Goal: Information Seeking & Learning: Learn about a topic

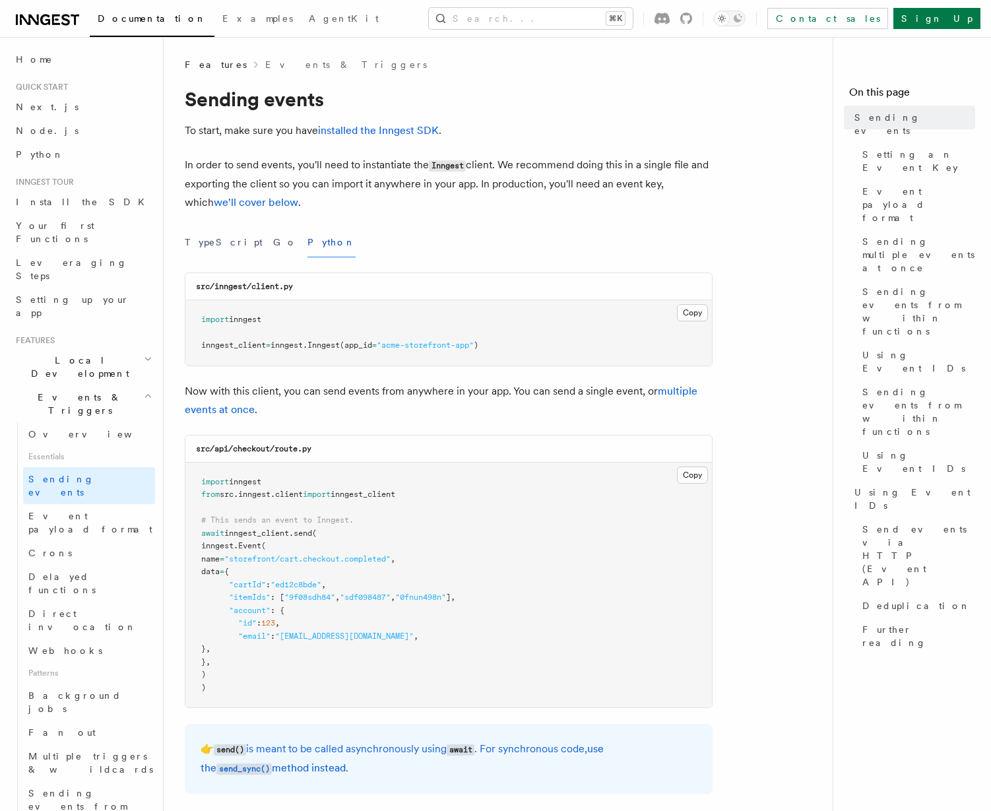
scroll to position [733, 0]
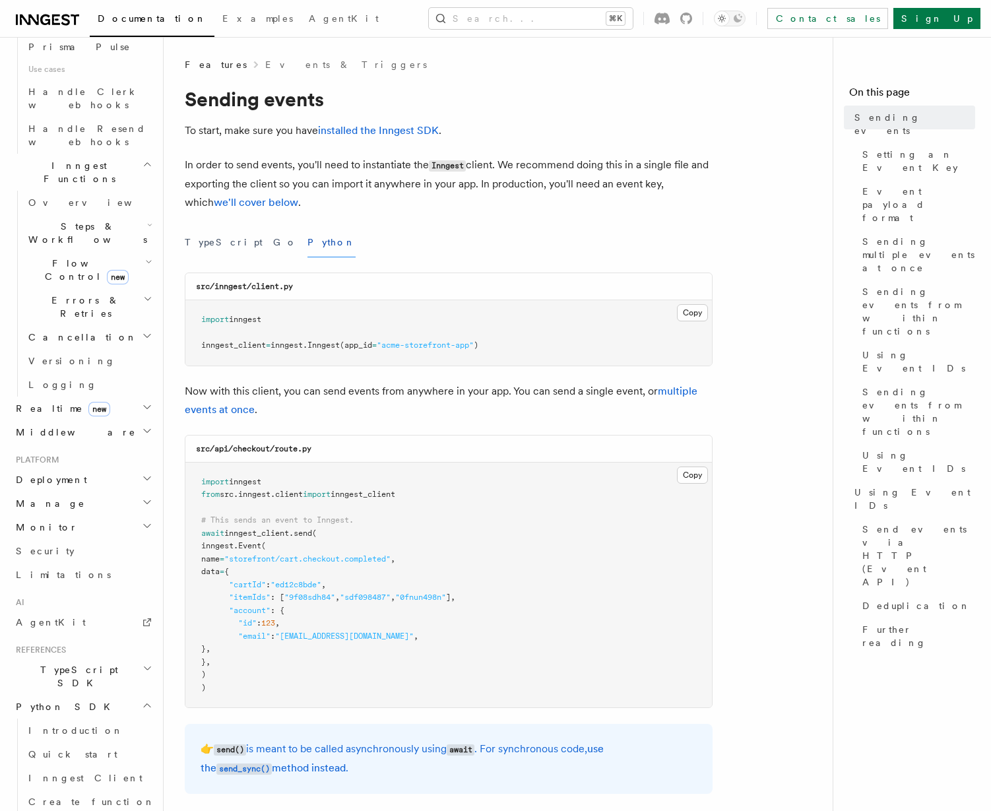
click at [77, 810] on span "Send events" at bounding box center [80, 825] width 104 height 11
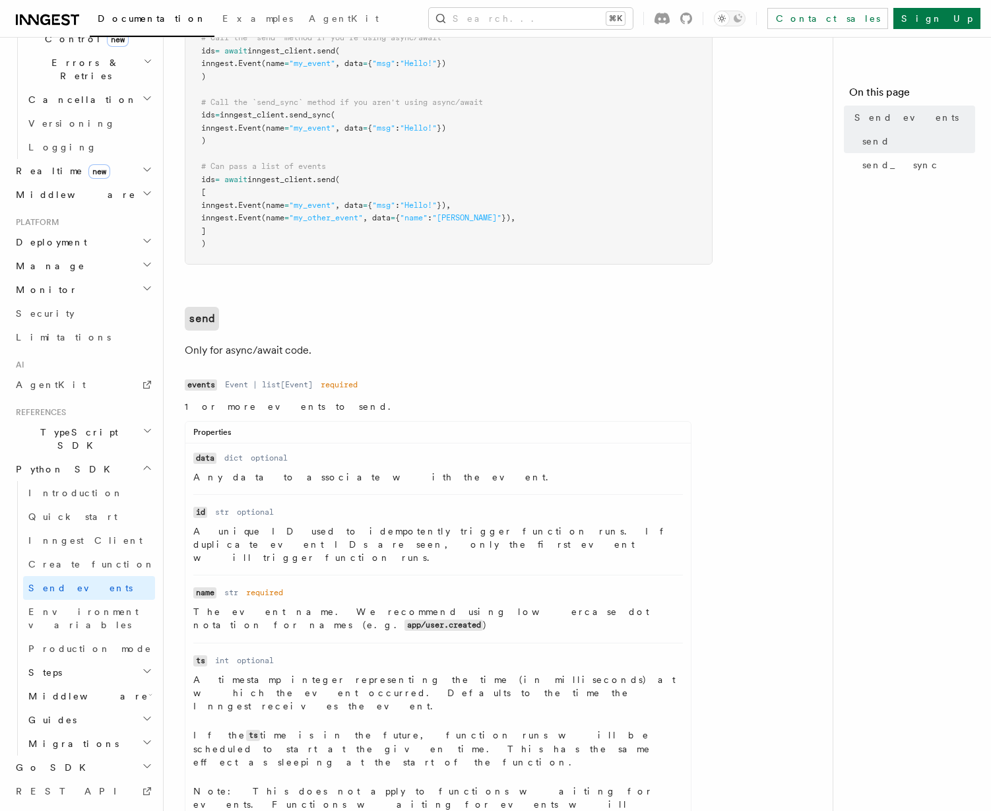
scroll to position [307, 0]
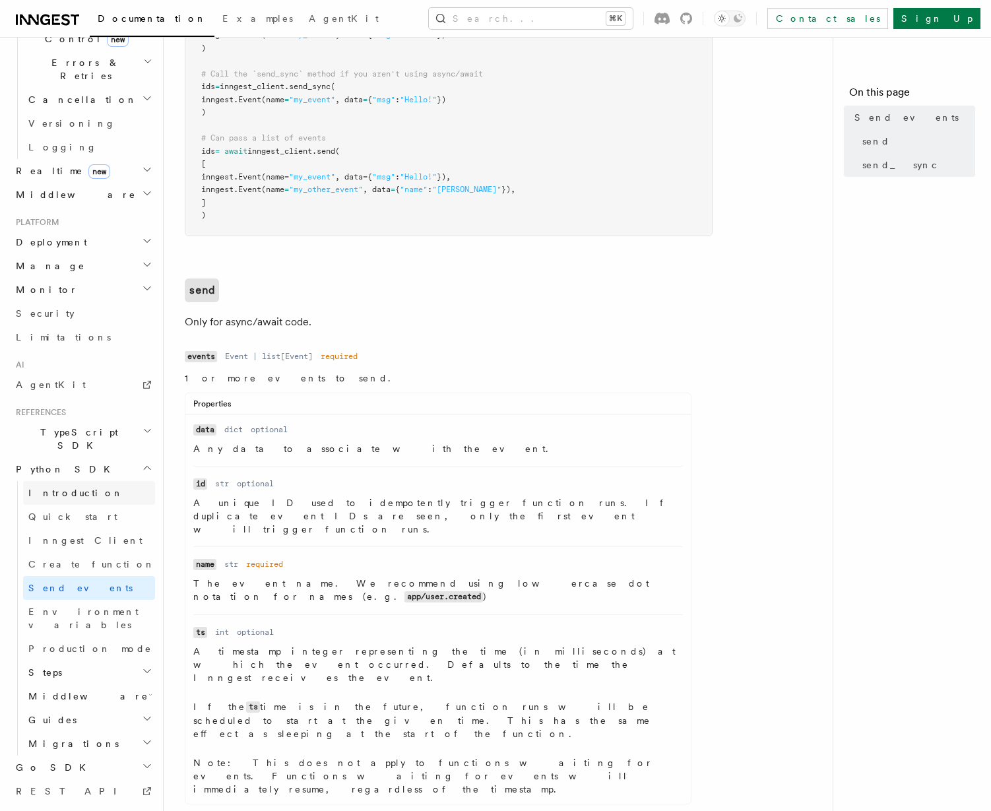
click at [53, 487] on span "Introduction" at bounding box center [75, 492] width 95 height 11
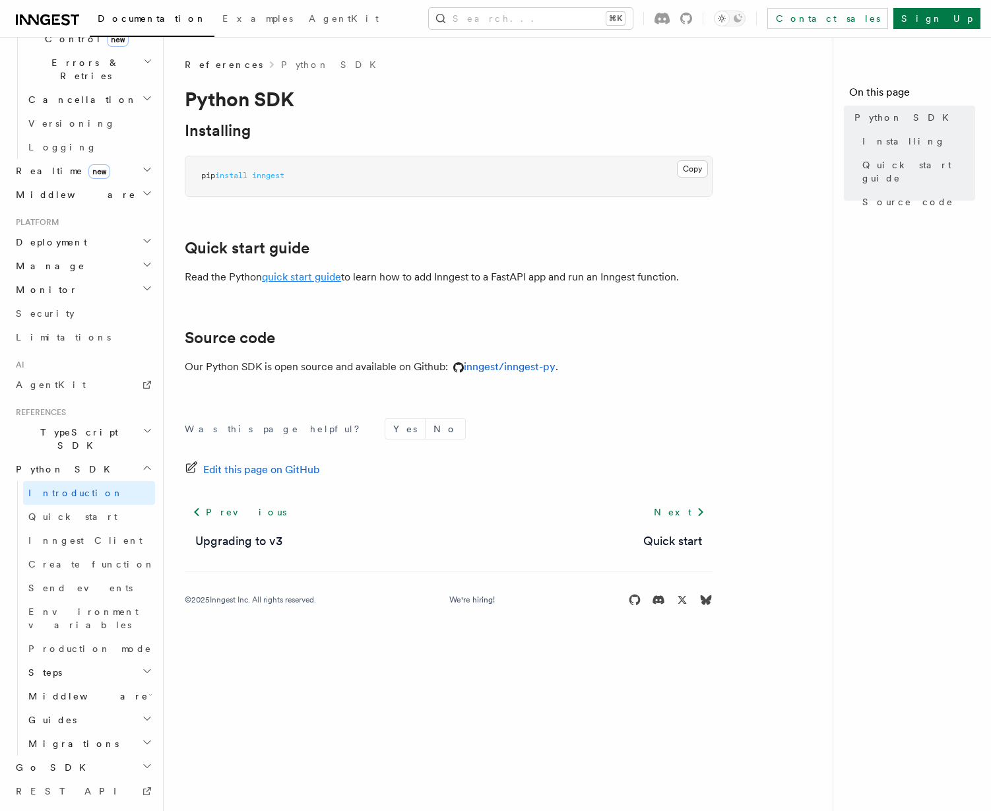
click at [327, 279] on link "quick start guide" at bounding box center [301, 276] width 79 height 13
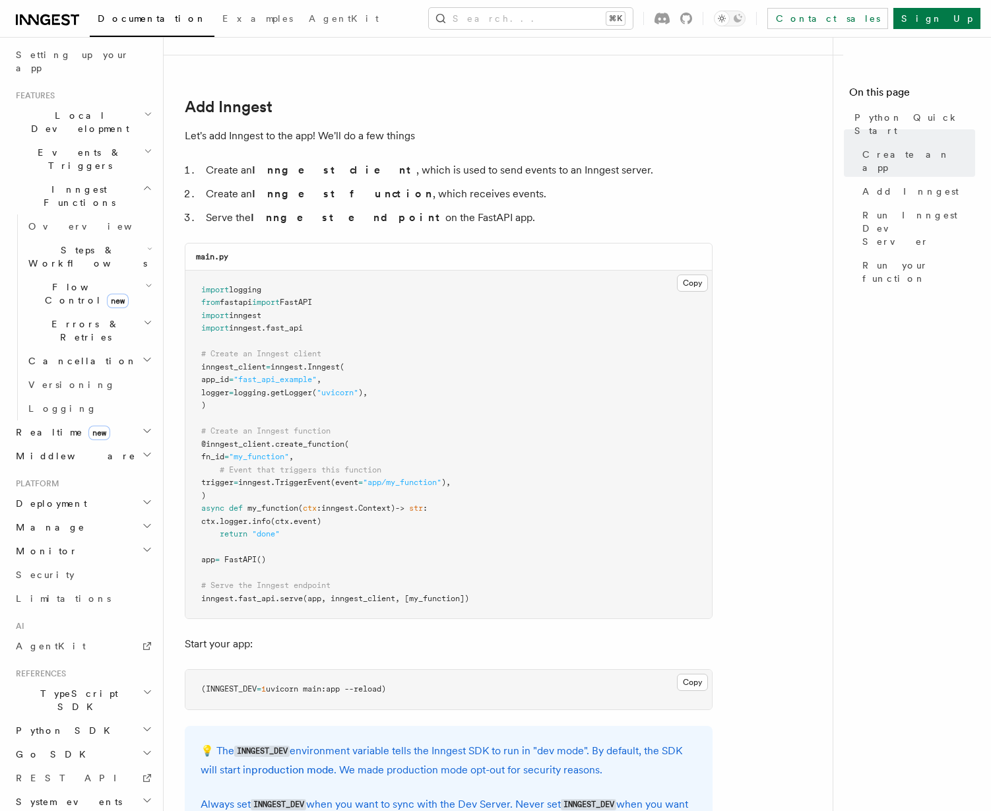
scroll to position [746, 0]
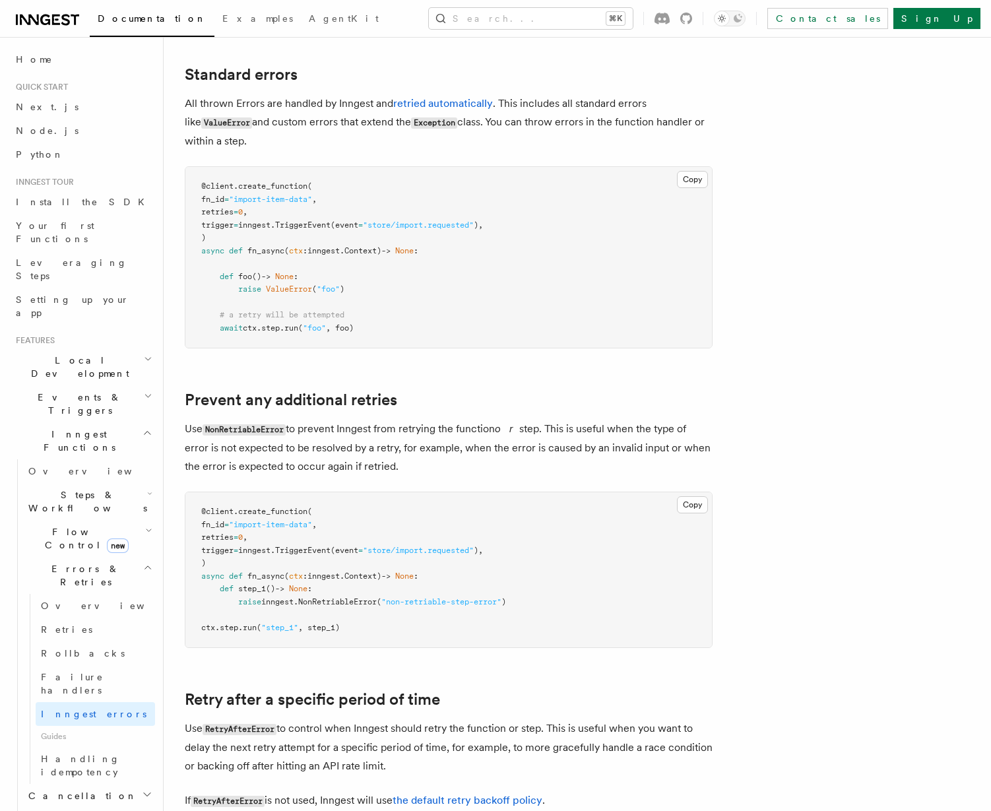
scroll to position [185, 0]
